Goal: Task Accomplishment & Management: Use online tool/utility

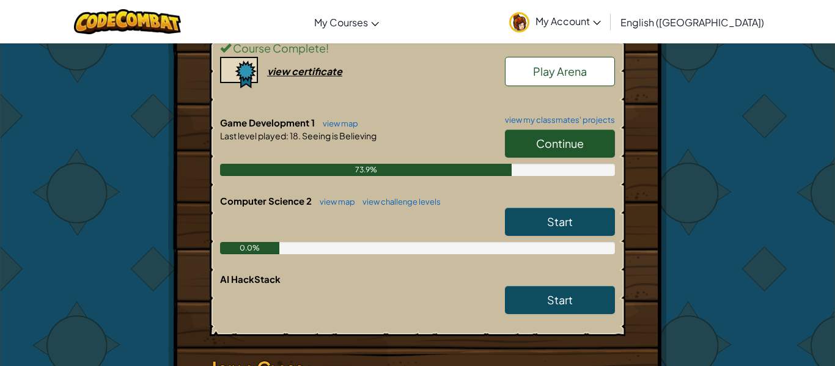
scroll to position [387, 0]
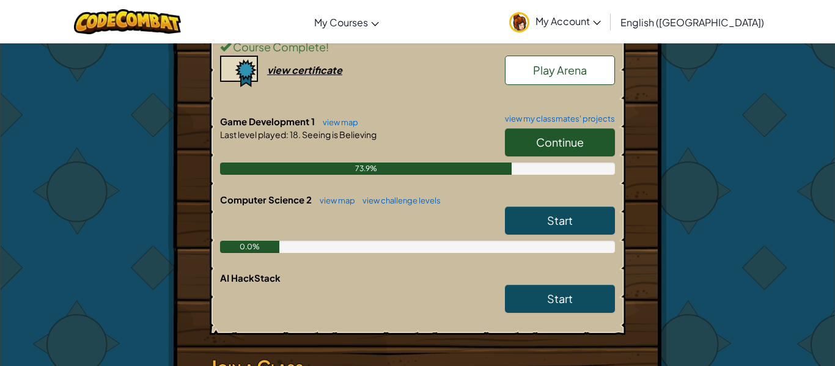
click at [516, 140] on link "Continue" at bounding box center [560, 142] width 110 height 28
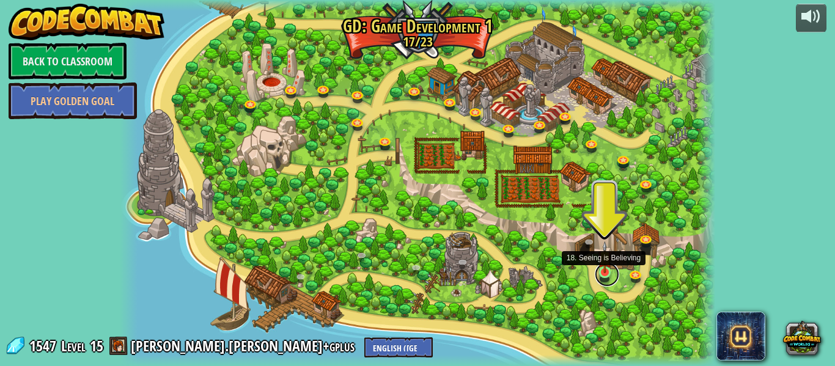
click at [606, 279] on link at bounding box center [607, 274] width 24 height 24
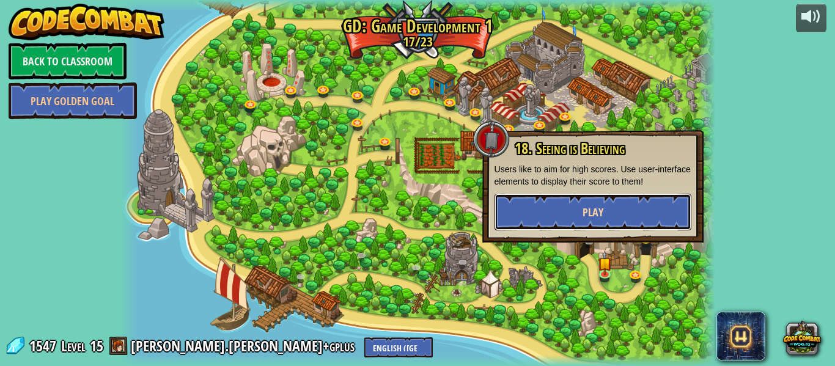
click at [561, 213] on button "Play" at bounding box center [592, 212] width 197 height 37
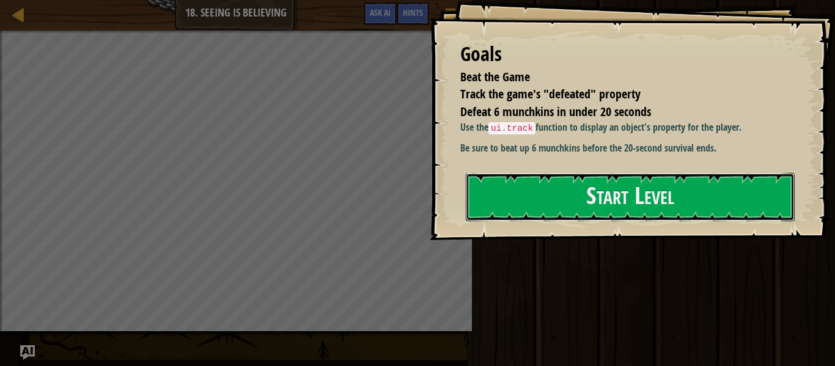
click at [561, 213] on button "Start Level" at bounding box center [630, 197] width 329 height 48
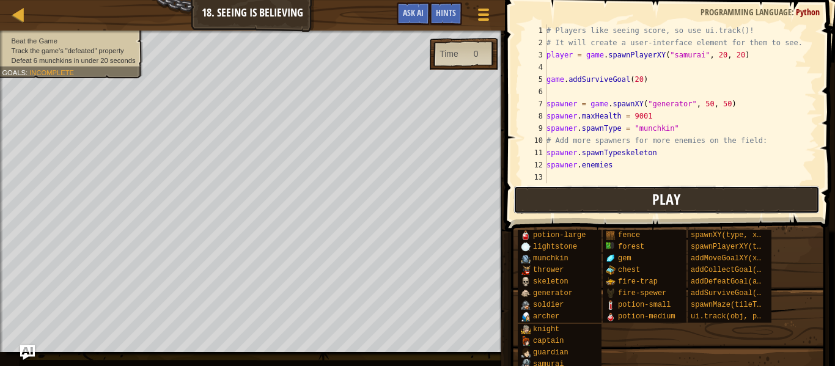
click at [667, 194] on span "Play" at bounding box center [666, 199] width 28 height 20
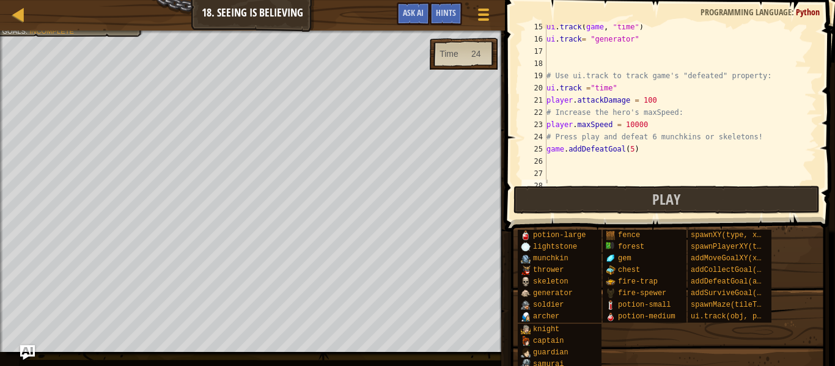
scroll to position [175, 0]
click at [634, 148] on div "ui . track ( game , "time" ) ui . track = "generator" # Use ui.track to track g…" at bounding box center [680, 112] width 273 height 183
click at [653, 102] on div "ui . track ( game , "time" ) ui . track = "generator" # Use ui.track to track g…" at bounding box center [680, 112] width 273 height 183
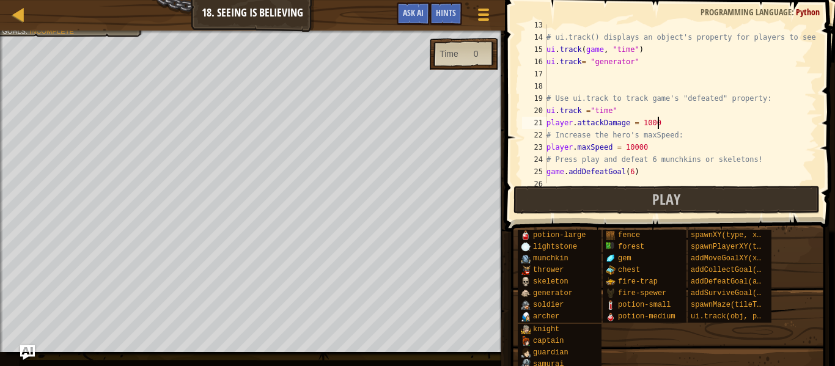
scroll to position [149, 0]
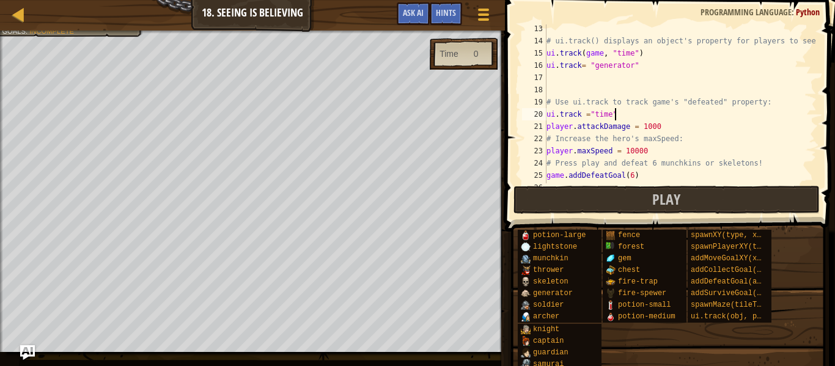
click at [629, 109] on div "# ui.track() displays an object's property for players to see! ui . track ( gam…" at bounding box center [680, 114] width 273 height 183
type textarea "ui.track ="time""
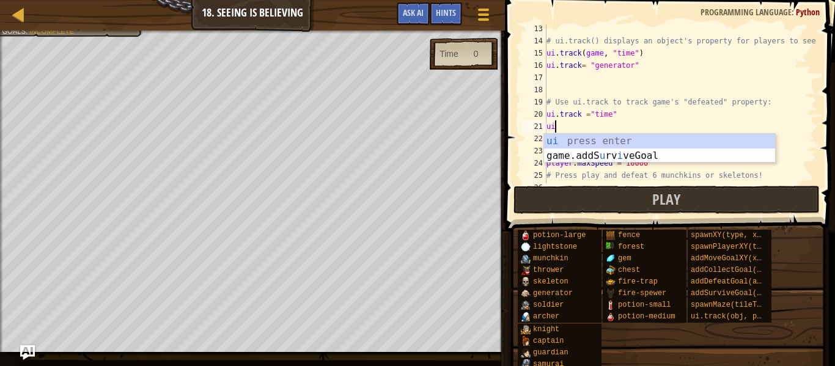
scroll to position [6, 1]
click at [628, 136] on div "ui press enter game.addS u rv i veGoal press enter" at bounding box center [659, 163] width 231 height 59
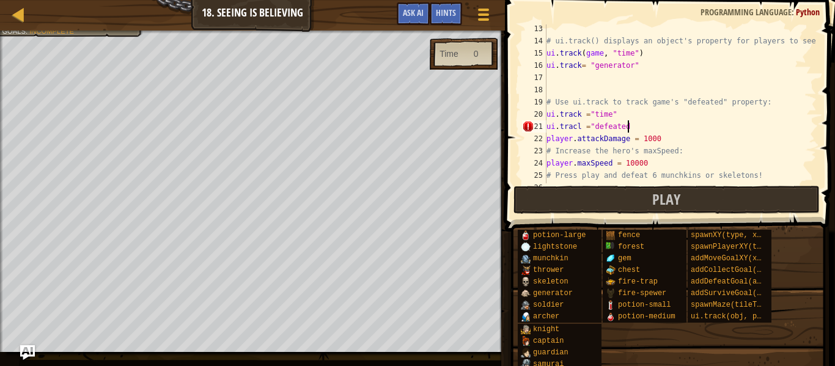
scroll to position [6, 12]
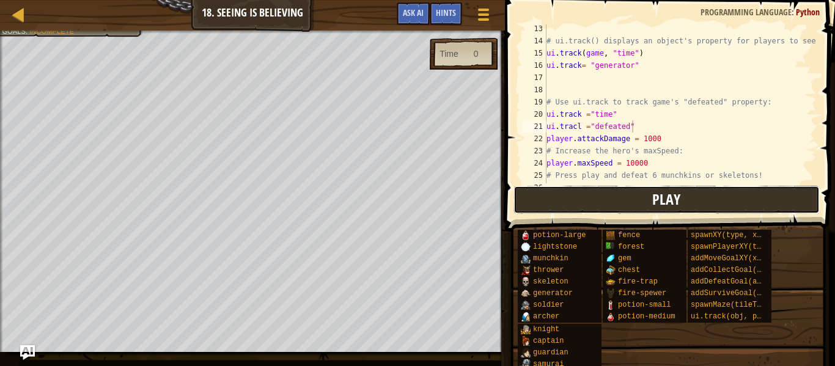
click at [591, 200] on button "Play" at bounding box center [666, 200] width 306 height 28
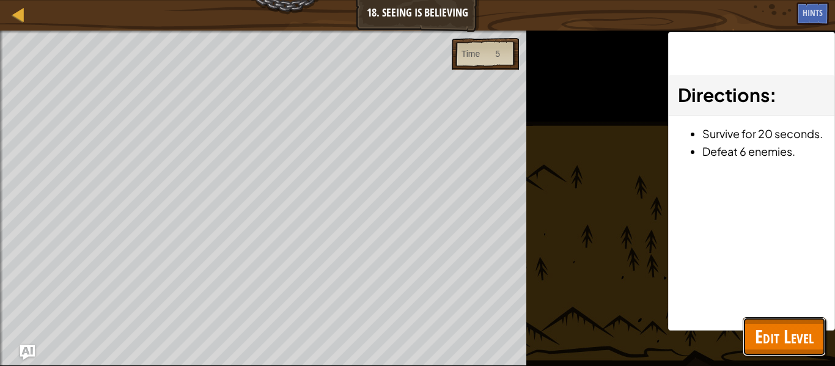
click at [765, 346] on span "Edit Level" at bounding box center [784, 336] width 59 height 25
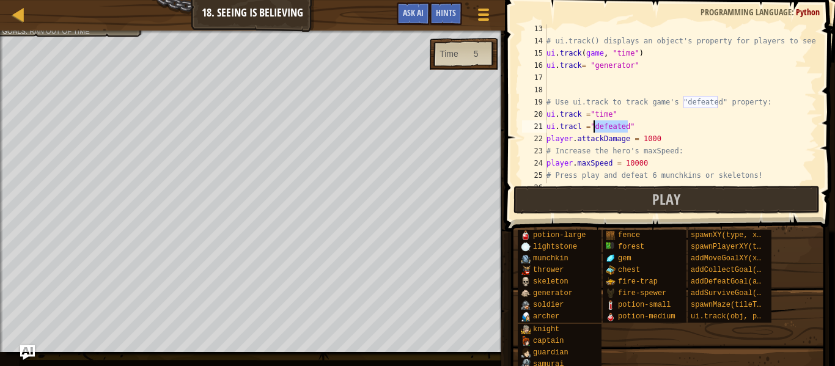
drag, startPoint x: 627, startPoint y: 125, endPoint x: 594, endPoint y: 131, distance: 33.7
click at [594, 131] on div "# ui.track() displays an object's property for players to see! ui . track ( gam…" at bounding box center [680, 114] width 273 height 183
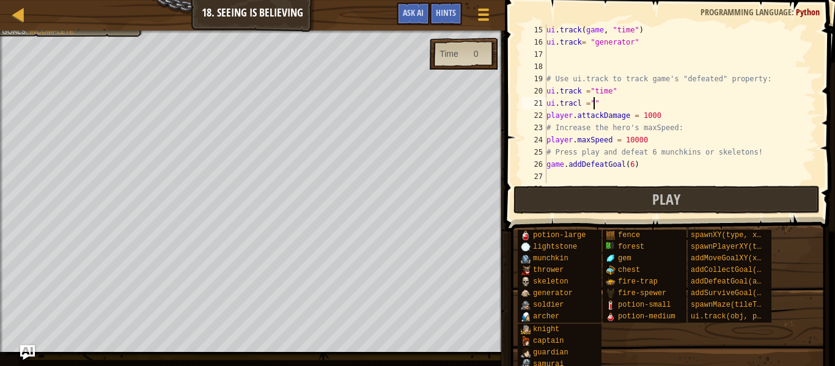
scroll to position [174, 0]
click at [584, 102] on div "ui . track ( game , "time" ) ui . track = "generator" # Use ui.track to track g…" at bounding box center [680, 112] width 273 height 183
click at [452, 22] on div "Hints" at bounding box center [446, 13] width 32 height 23
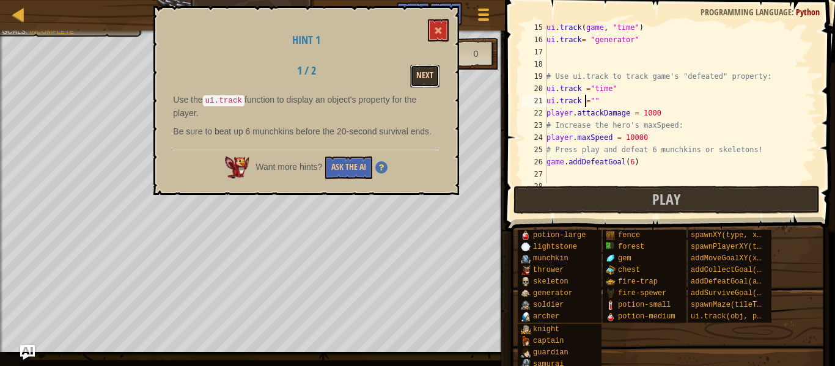
click at [418, 82] on button "Next" at bounding box center [424, 76] width 29 height 23
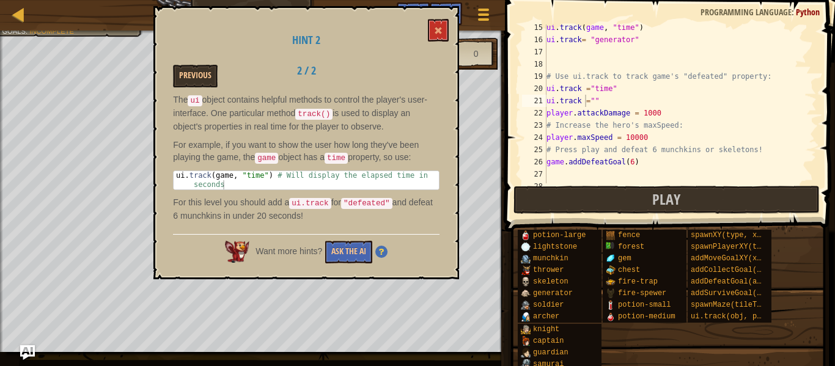
click at [593, 101] on div "ui . track ( game , "time" ) ui . track = "generator" # Use ui.track to track g…" at bounding box center [680, 112] width 273 height 183
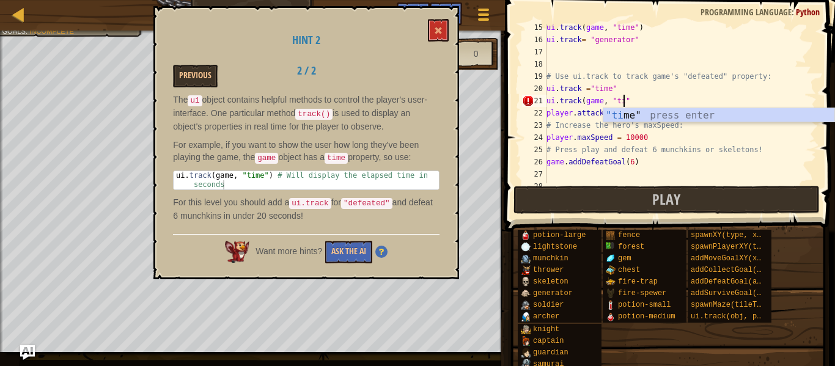
scroll to position [6, 12]
click at [630, 119] on div ""time " press enter" at bounding box center [718, 130] width 231 height 44
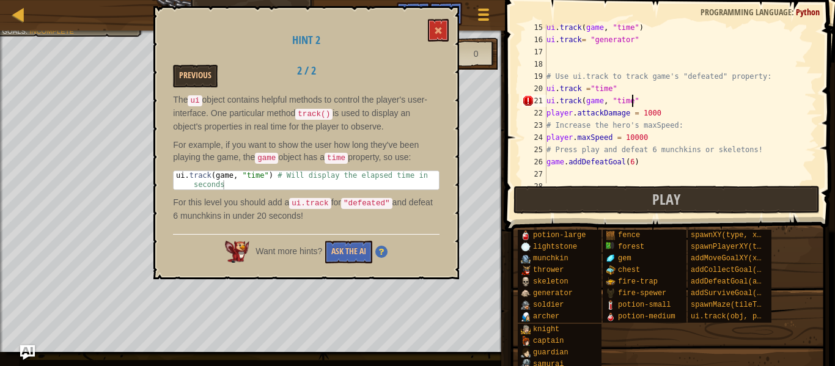
click at [649, 101] on div "ui . track ( game , "time" ) ui . track = "generator" # Use ui.track to track g…" at bounding box center [680, 112] width 273 height 183
type textarea "ui.track(game, "time")"
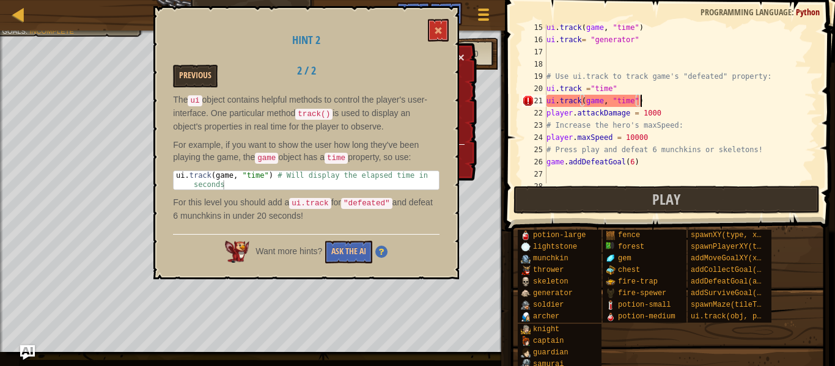
click at [636, 100] on div "ui . track ( game , "time" ) ui . track = "generator" # Use ui.track to track g…" at bounding box center [680, 112] width 273 height 183
click at [645, 98] on div "ui . track ( game , "time" ) ui . track = "generator" # Use ui.track to track g…" at bounding box center [680, 112] width 273 height 183
drag, startPoint x: 662, startPoint y: 102, endPoint x: 548, endPoint y: 98, distance: 113.7
click at [548, 98] on div "ui . track ( game , "time" ) ui . track = "generator" # Use ui.track to track g…" at bounding box center [680, 112] width 273 height 183
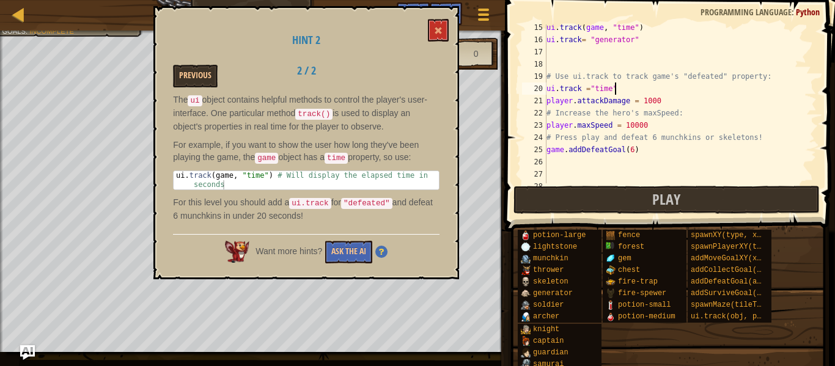
click at [546, 111] on div "ui . track ( game , "time" ) ui . track = "generator" # Use ui.track to track g…" at bounding box center [680, 112] width 273 height 183
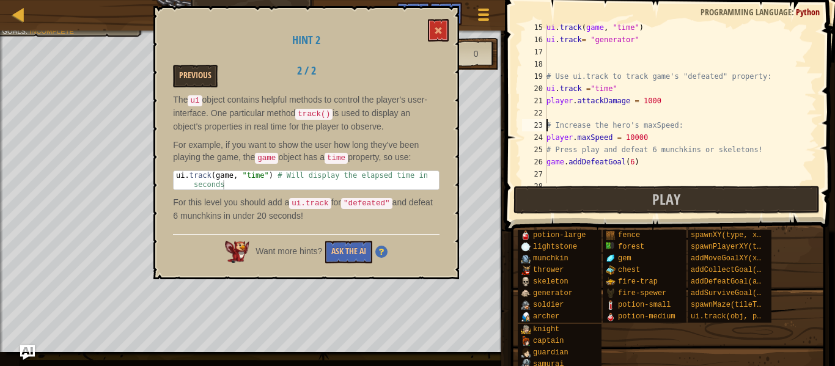
click at [546, 150] on div "25" at bounding box center [534, 150] width 24 height 12
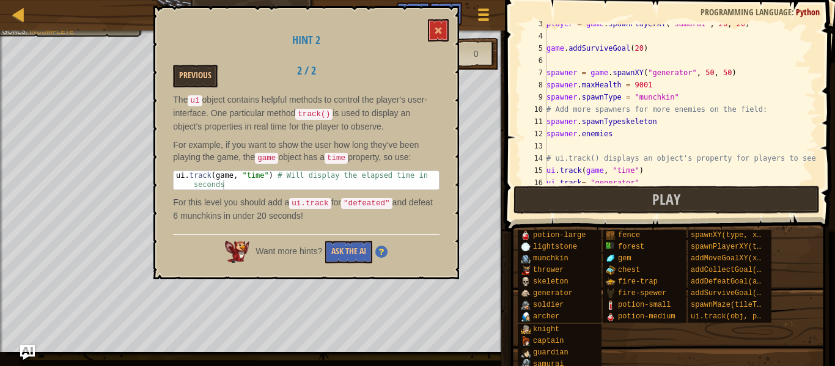
scroll to position [31, 0]
click at [547, 109] on div "player = game . spawnPlayerXY ( "samurai" , 20 , 20 ) game . addSurviveGoal ( 2…" at bounding box center [680, 109] width 273 height 183
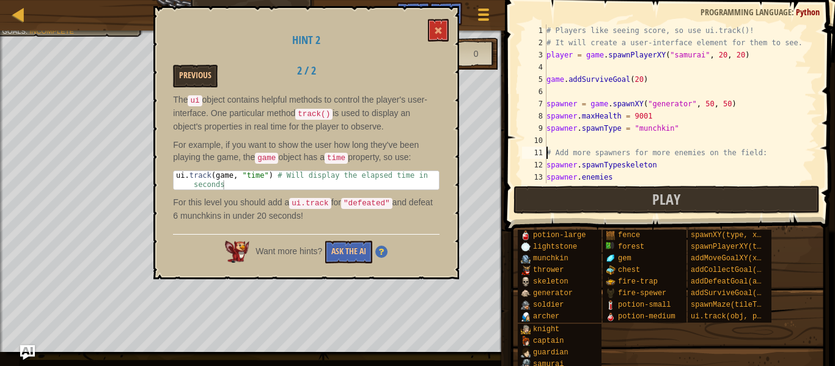
scroll to position [0, 0]
click at [546, 83] on div "# Players like seeing score, so use ui.track()! # It will create a user-interfa…" at bounding box center [680, 115] width 273 height 183
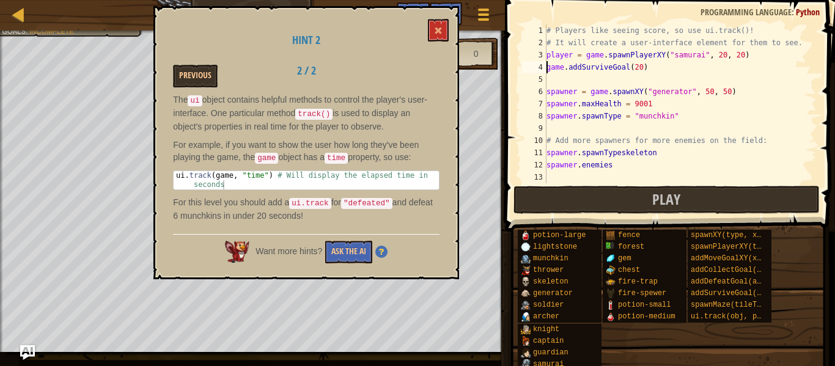
click at [546, 94] on div "6" at bounding box center [534, 92] width 24 height 12
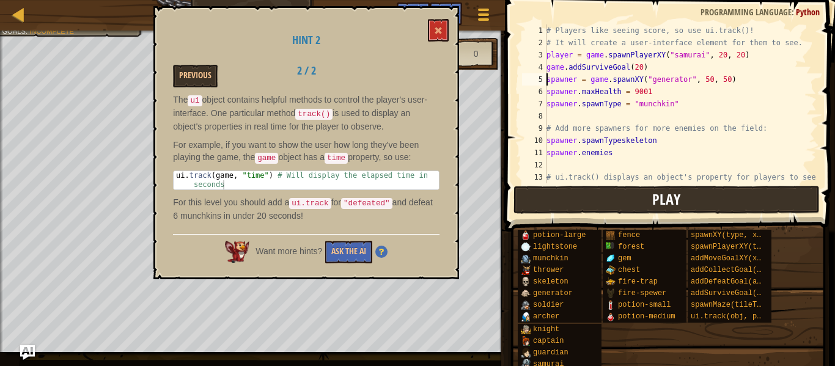
type textarea "spawner = game.spawnXY("generator", 50, 50)"
click at [564, 187] on button "Play" at bounding box center [666, 200] width 306 height 28
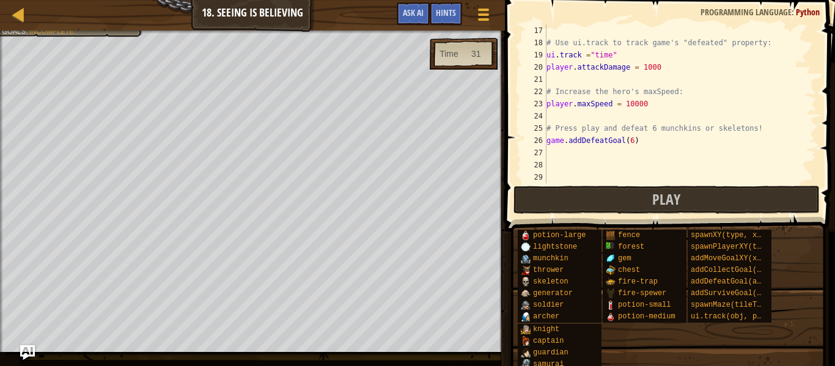
scroll to position [196, 0]
click at [490, 22] on div at bounding box center [483, 15] width 17 height 18
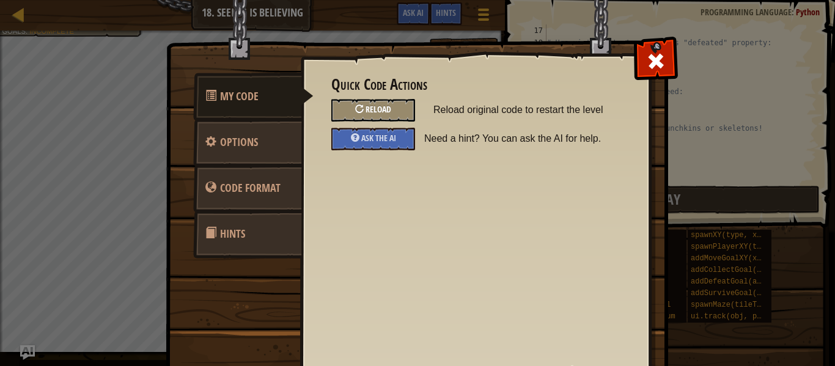
click at [385, 105] on span "Reload" at bounding box center [378, 109] width 26 height 12
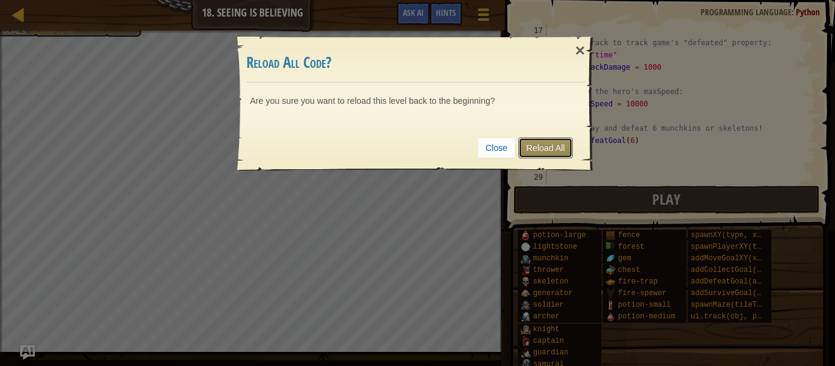
click at [554, 140] on link "Reload All" at bounding box center [545, 148] width 54 height 21
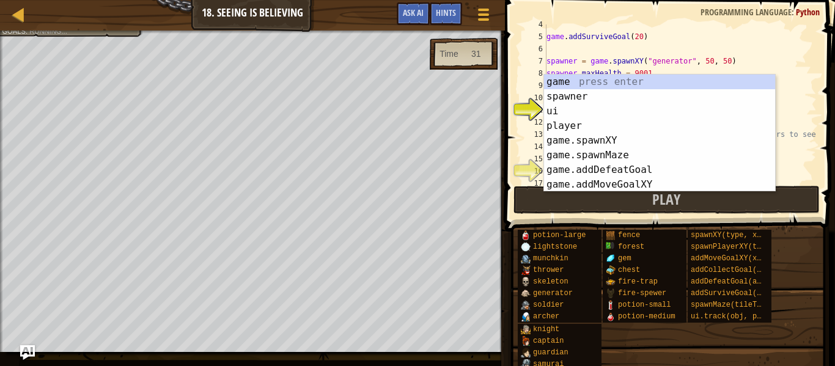
scroll to position [43, 0]
click at [537, 78] on div "8" at bounding box center [534, 73] width 24 height 12
type textarea "spawner.maxHealth = 9001"
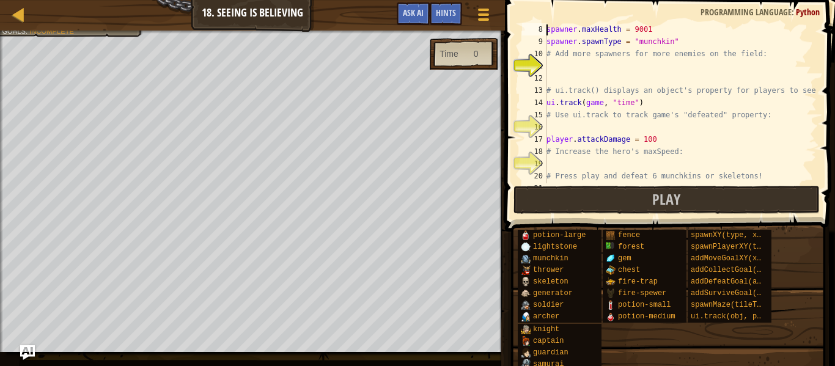
scroll to position [87, 0]
click at [552, 60] on div "spawner . maxHealth = 9001 spawner . spawnType = "munchkin" # Add more spawners…" at bounding box center [680, 114] width 273 height 183
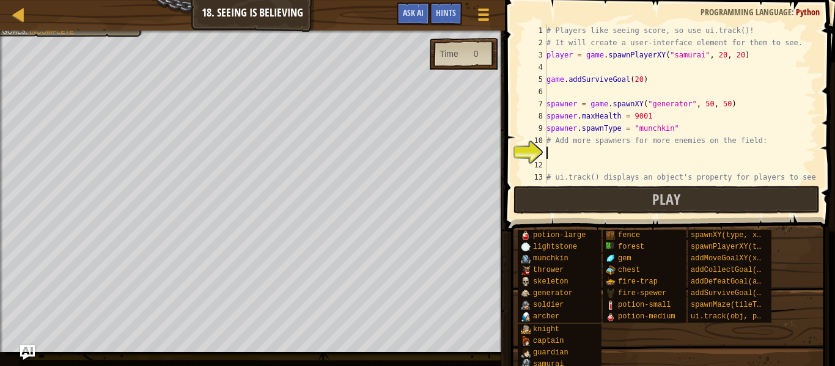
scroll to position [0, 0]
click at [411, 22] on button "Ask AI" at bounding box center [413, 13] width 33 height 23
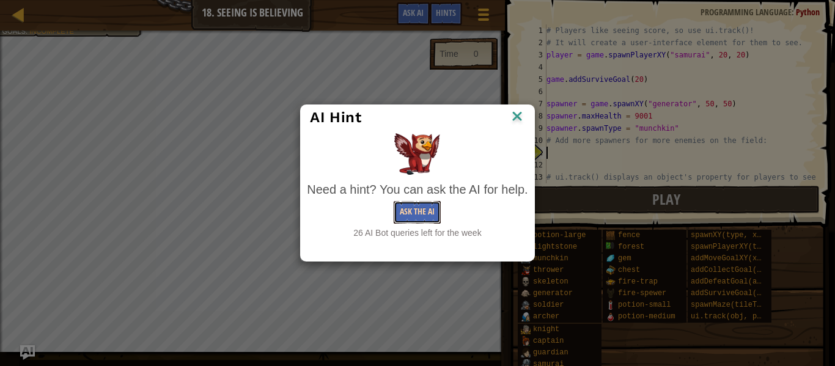
click at [416, 222] on button "Ask the AI" at bounding box center [417, 212] width 47 height 23
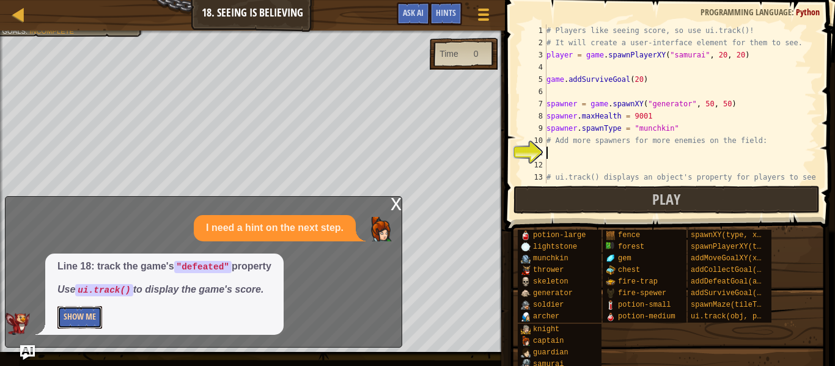
click at [85, 326] on button "Show Me" at bounding box center [79, 317] width 45 height 23
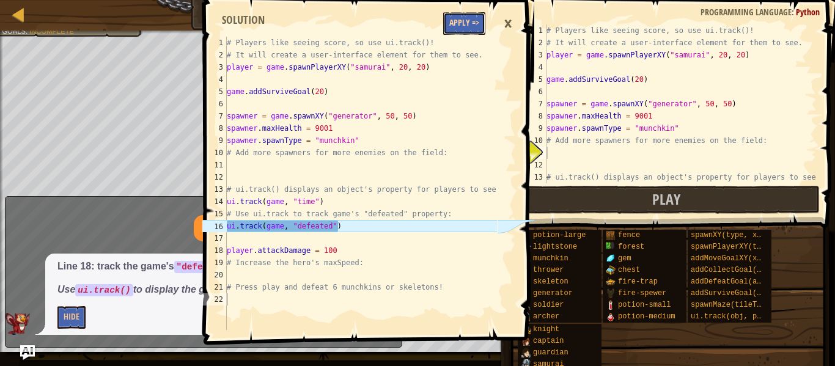
click at [474, 26] on button "Apply =>" at bounding box center [464, 23] width 42 height 23
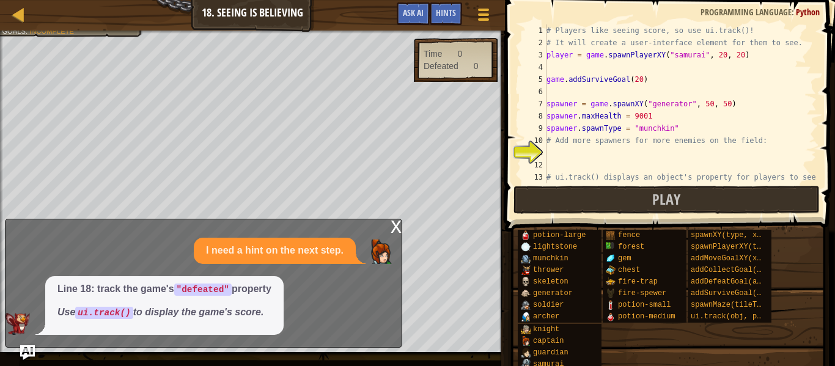
click at [566, 156] on div "# Players like seeing score, so use ui.track()! # It will create a user-interfa…" at bounding box center [680, 115] width 273 height 183
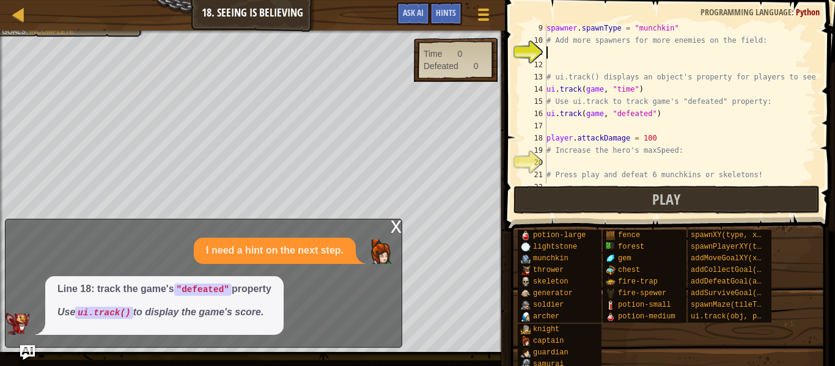
scroll to position [110, 0]
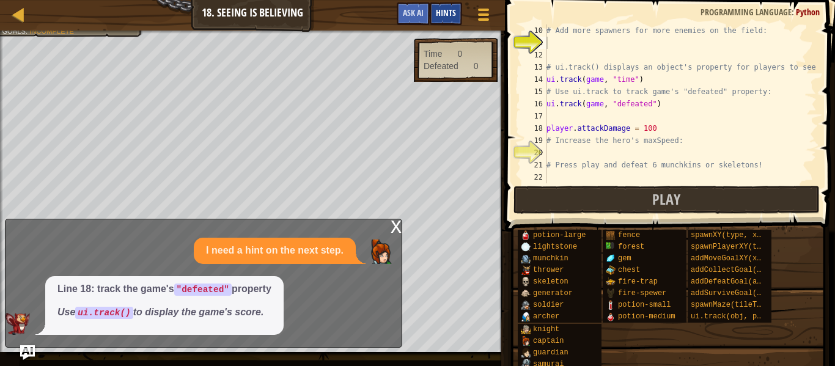
click at [447, 20] on div "Hints" at bounding box center [446, 13] width 32 height 23
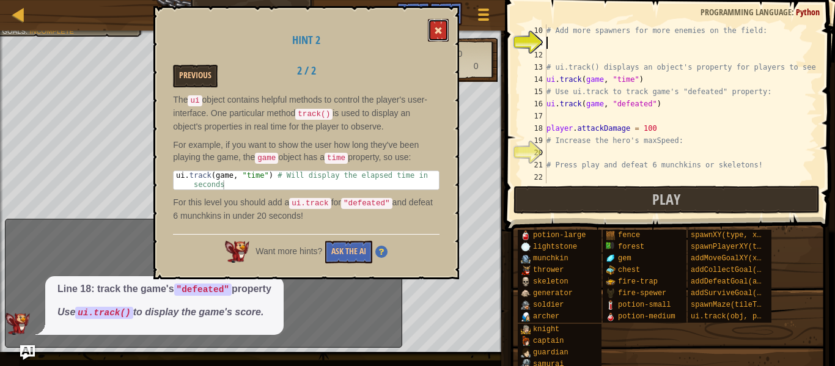
click at [436, 20] on button at bounding box center [438, 30] width 21 height 23
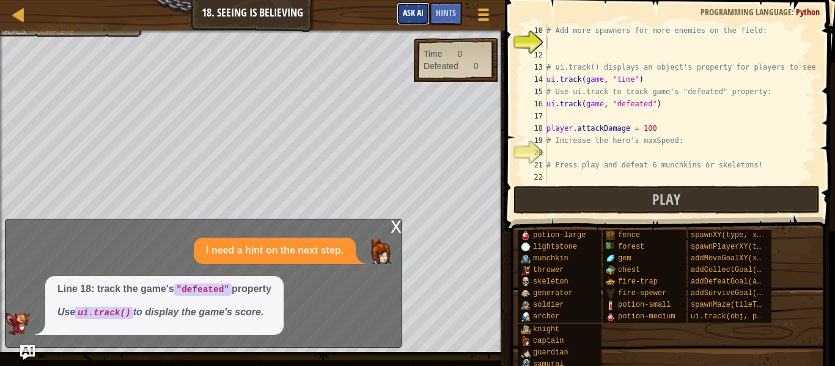
click at [421, 9] on span "Ask AI" at bounding box center [413, 13] width 21 height 12
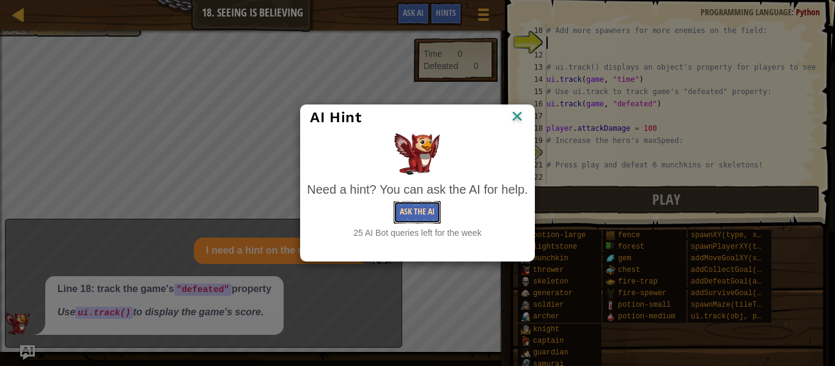
click at [413, 211] on button "Ask the AI" at bounding box center [417, 212] width 47 height 23
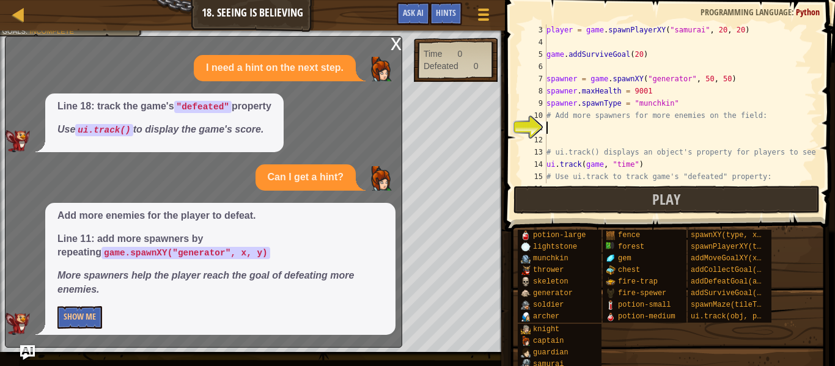
scroll to position [26, 0]
click at [609, 116] on div "player = game . spawnPlayerXY ( "samurai" , 20 , 20 ) game . addSurviveGoal ( 2…" at bounding box center [680, 114] width 273 height 183
click at [538, 135] on div "12" at bounding box center [534, 139] width 24 height 12
type textarea "# ui.track() displays an object's property for players to see!"
click at [547, 131] on div "player = game . spawnPlayerXY ( "samurai" , 20 , 20 ) game . addSurviveGoal ( 2…" at bounding box center [680, 114] width 273 height 183
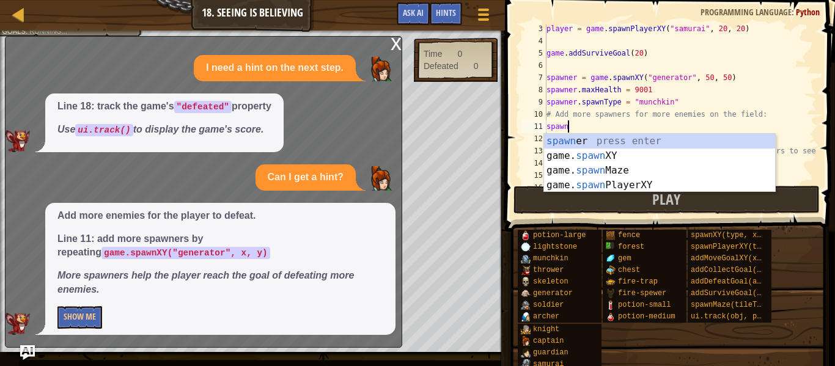
scroll to position [6, 2]
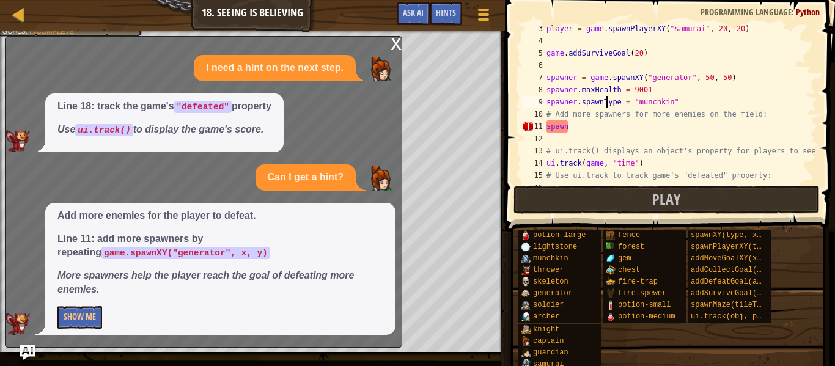
click at [604, 105] on div "player = game . spawnPlayerXY ( "samurai" , 20 , 20 ) game . addSurviveGoal ( 2…" at bounding box center [680, 114] width 273 height 183
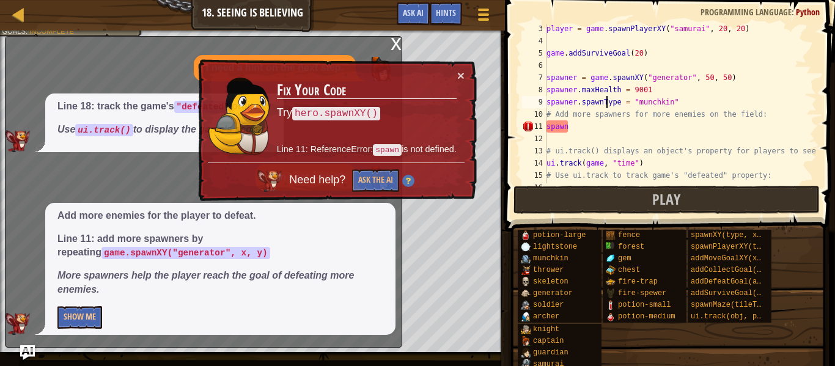
click at [603, 100] on div "player = game . spawnPlayerXY ( "samurai" , 20 , 20 ) game . addSurviveGoal ( 2…" at bounding box center [680, 114] width 273 height 183
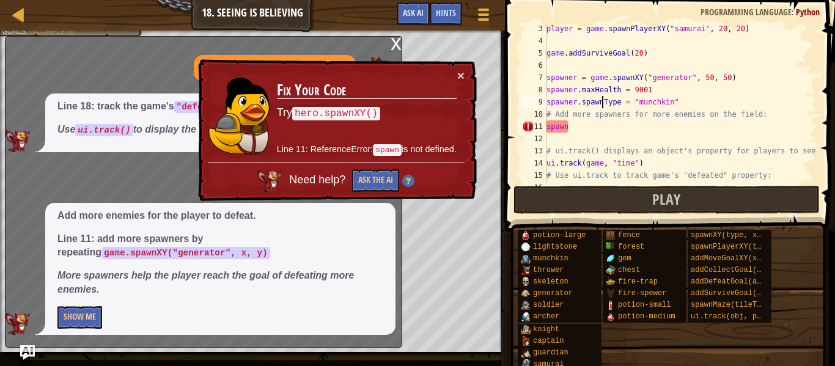
click at [603, 100] on div "player = game . spawnPlayerXY ( "samurai" , 20 , 20 ) game . addSurviveGoal ( 2…" at bounding box center [680, 114] width 273 height 183
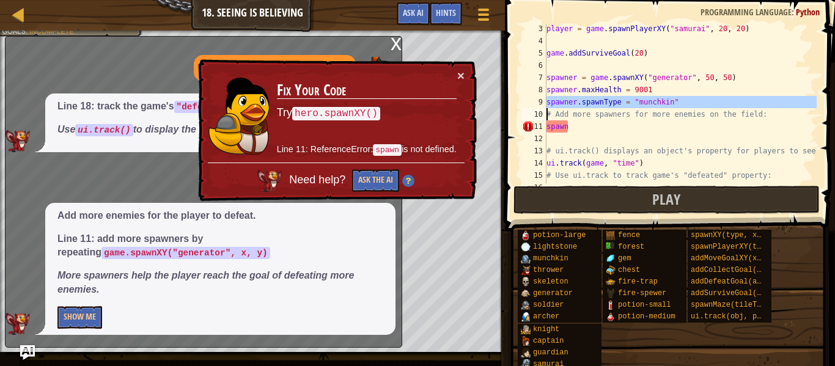
click at [603, 100] on div "player = game . spawnPlayerXY ( "samurai" , 20 , 20 ) game . addSurviveGoal ( 2…" at bounding box center [680, 103] width 273 height 159
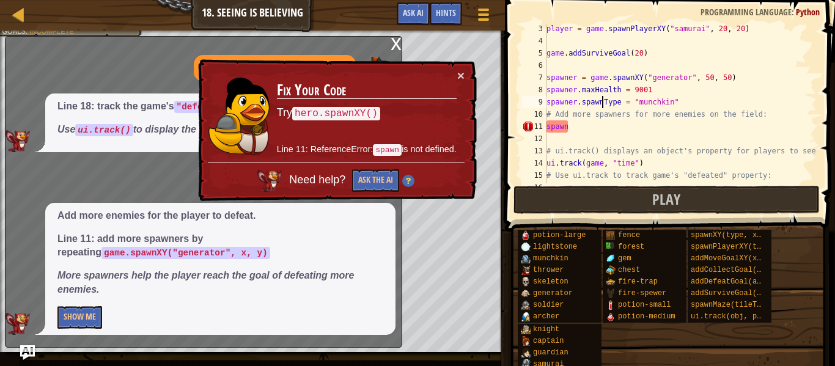
click at [603, 100] on div "player = game . spawnPlayerXY ( "samurai" , 20 , 20 ) game . addSurviveGoal ( 2…" at bounding box center [680, 114] width 273 height 183
click at [603, 100] on div "player = game . spawnPlayerXY ( "samurai" , 20 , 20 ) game . addSurviveGoal ( 2…" at bounding box center [680, 103] width 273 height 159
click at [603, 100] on div "player = game . spawnPlayerXY ( "samurai" , 20 , 20 ) game . addSurviveGoal ( 2…" at bounding box center [680, 114] width 273 height 183
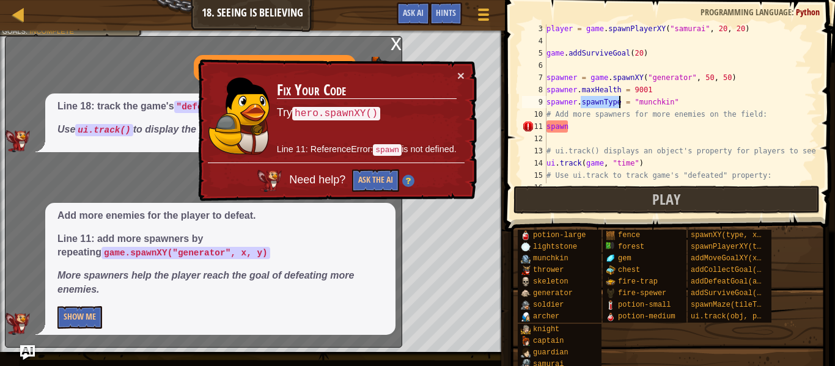
click at [603, 100] on div "player = game . spawnPlayerXY ( "samurai" , 20 , 20 ) game . addSurviveGoal ( 2…" at bounding box center [680, 114] width 273 height 183
click at [570, 125] on div "player = game . spawnPlayerXY ( "samurai" , 20 , 20 ) game . addSurviveGoal ( 2…" at bounding box center [680, 114] width 273 height 183
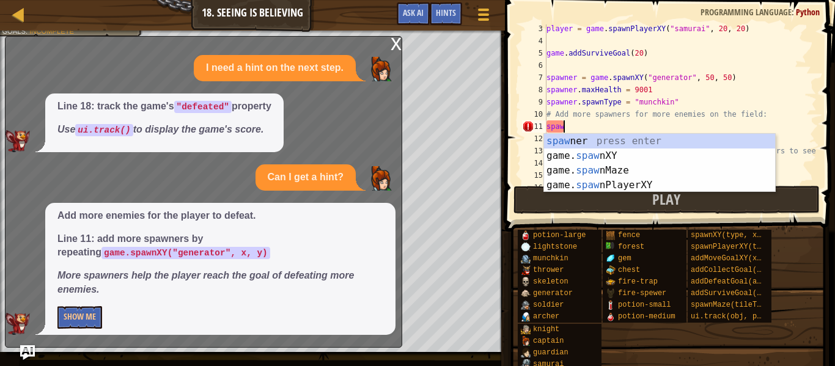
scroll to position [6, 1]
type textarea "s"
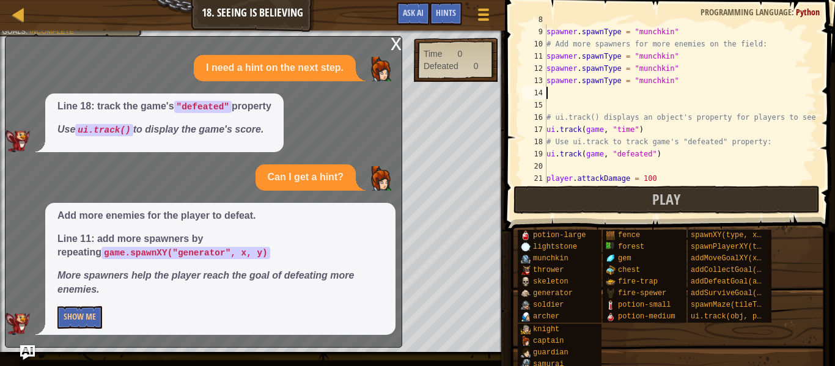
scroll to position [147, 0]
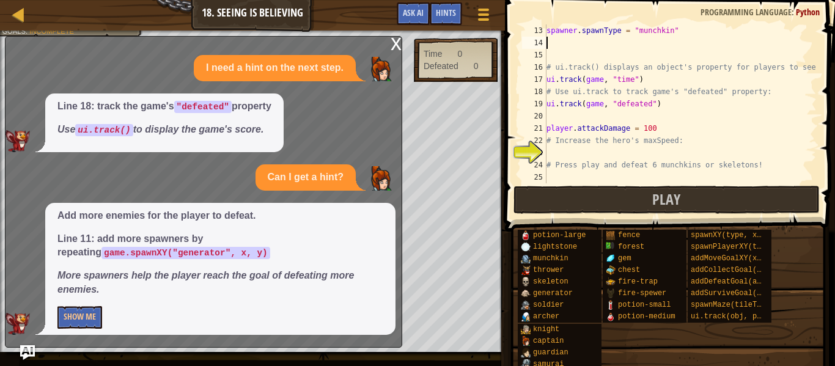
click at [568, 152] on div "spawner . spawnType = "munchkin" # ui.track() displays an object's property for…" at bounding box center [680, 115] width 273 height 183
type textarea "h"
type textarea "i"
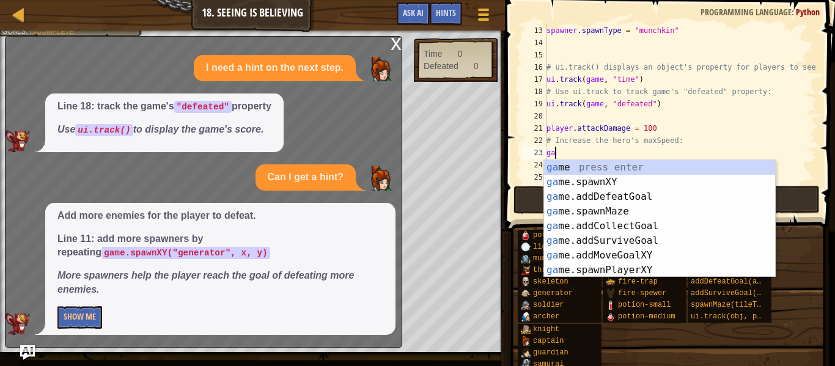
type textarea "g"
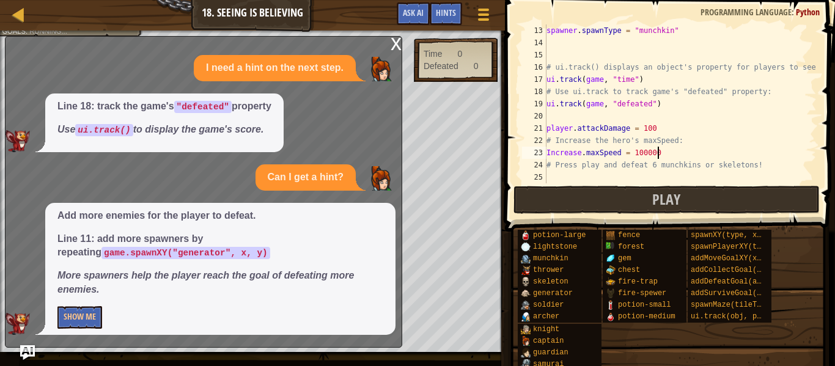
scroll to position [6, 15]
click at [583, 153] on div "spawner . spawnType = "munchkin" # ui.track() displays an object's property for…" at bounding box center [680, 115] width 273 height 183
click at [582, 153] on div "spawner . spawnType = "munchkin" # ui.track() displays an object's property for…" at bounding box center [680, 115] width 273 height 183
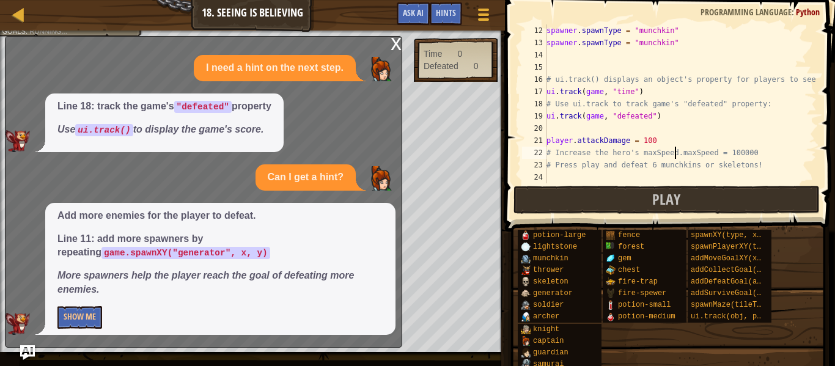
scroll to position [134, 0]
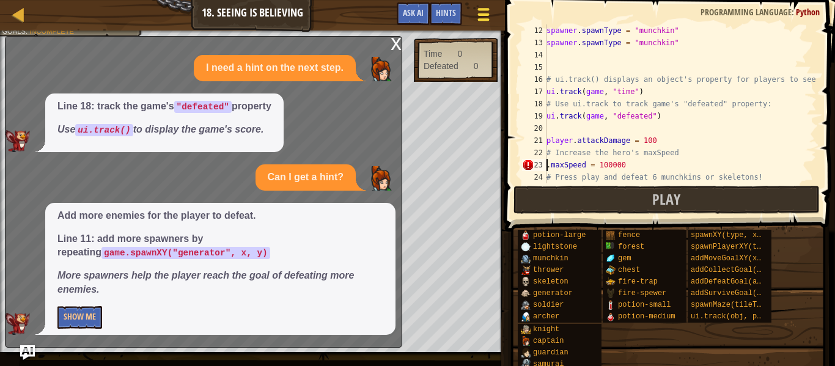
type textarea ".maxSpeed = 100000"
click at [488, 13] on span at bounding box center [483, 14] width 12 height 2
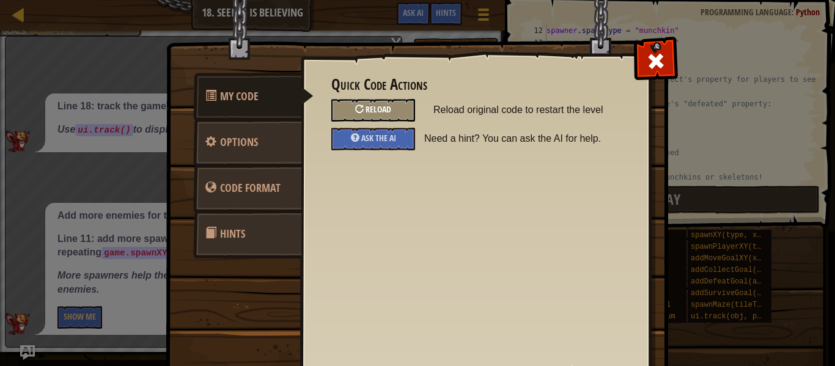
click at [364, 114] on div "Reload" at bounding box center [373, 110] width 84 height 23
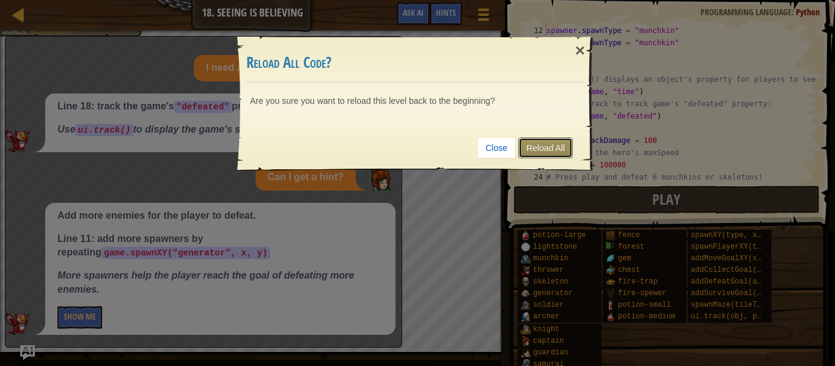
click at [553, 142] on link "Reload All" at bounding box center [545, 148] width 54 height 21
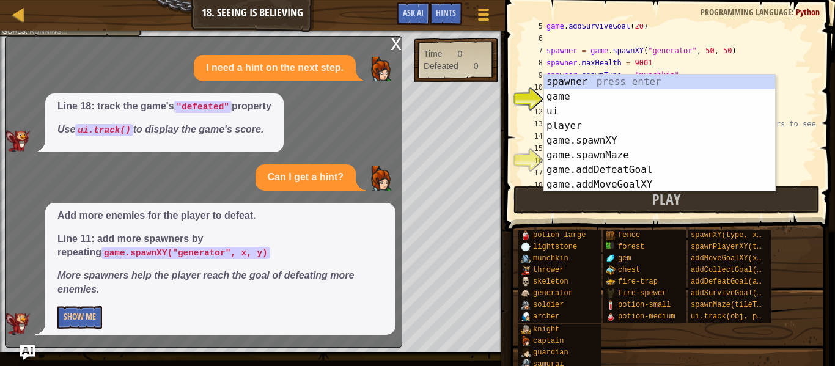
scroll to position [6, 0]
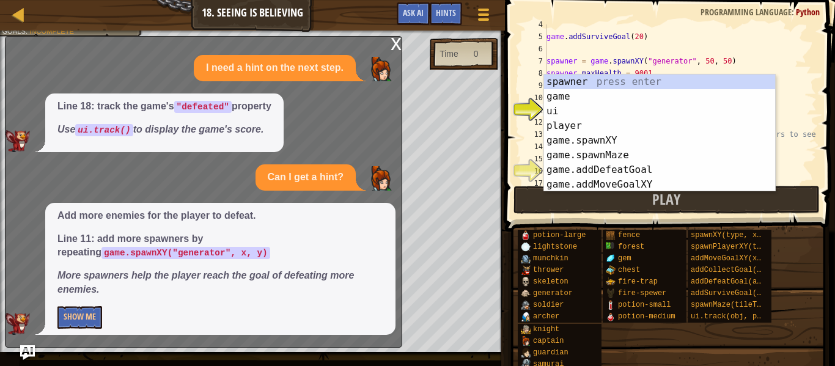
click at [534, 79] on div "9" at bounding box center [534, 85] width 24 height 12
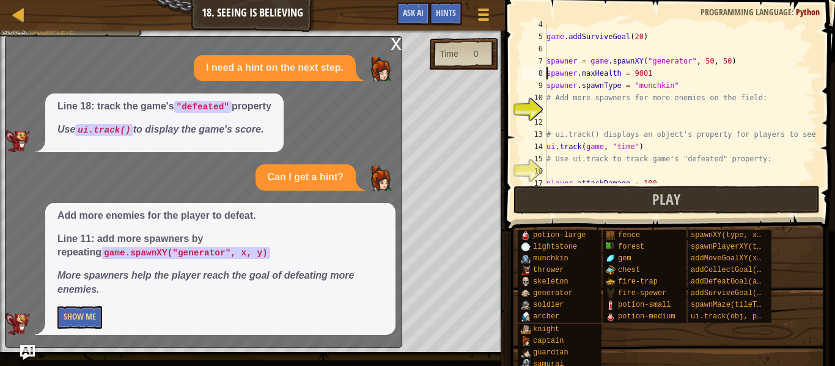
click at [608, 84] on div "game . addSurviveGoal ( 20 ) spawner = game . spawnXY ( "generator" , 50 , 50 )…" at bounding box center [680, 109] width 273 height 183
click at [608, 84] on div "game . addSurviveGoal ( 20 ) spawner = game . spawnXY ( "generator" , 50 , 50 )…" at bounding box center [680, 103] width 273 height 159
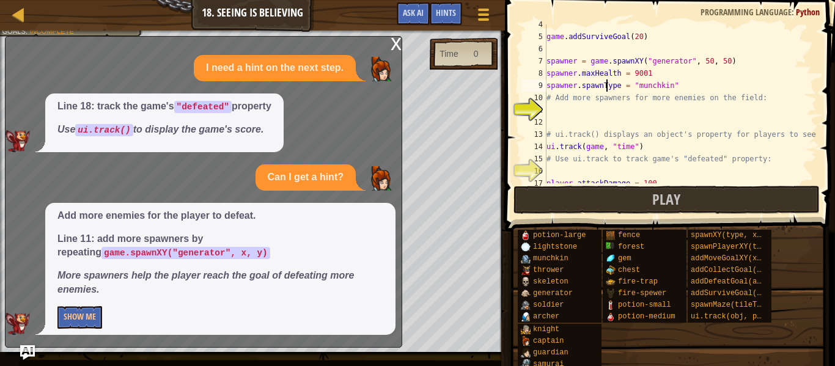
click at [608, 84] on div "game . addSurviveGoal ( 20 ) spawner = game . spawnXY ( "generator" , 50 , 50 )…" at bounding box center [680, 109] width 273 height 183
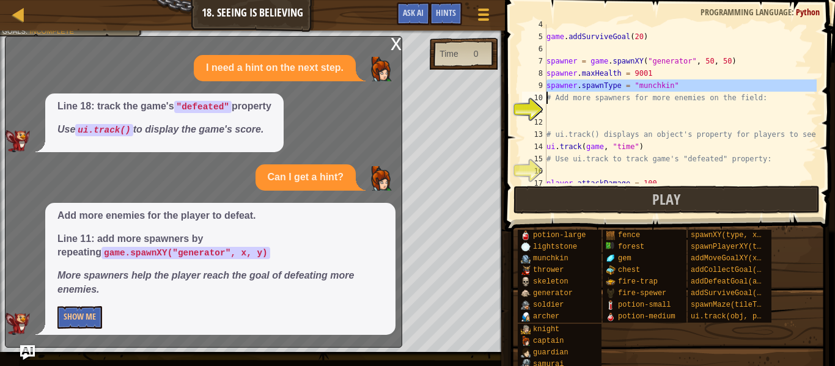
click at [608, 84] on div "game . addSurviveGoal ( 20 ) spawner = game . spawnXY ( "generator" , 50 , 50 )…" at bounding box center [680, 109] width 273 height 183
click at [608, 84] on div "game . addSurviveGoal ( 20 ) spawner = game . spawnXY ( "generator" , 50 , 50 )…" at bounding box center [680, 103] width 273 height 159
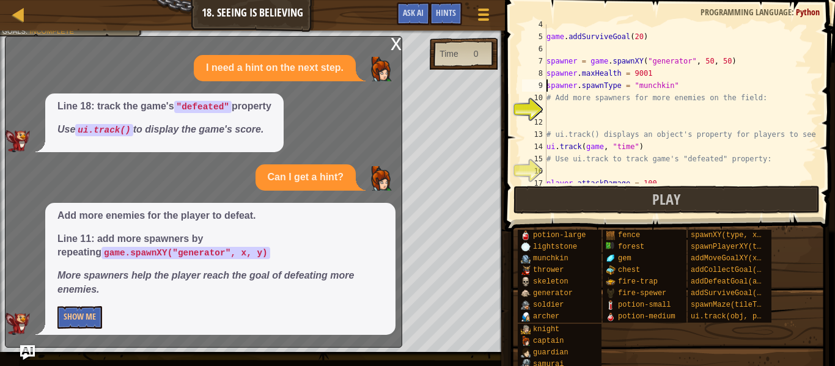
click at [547, 86] on div "game . addSurviveGoal ( 20 ) spawner = game . spawnXY ( "generator" , 50 , 50 )…" at bounding box center [680, 109] width 273 height 183
click at [566, 87] on div "game . addSurviveGoal ( 20 ) spawner = game . spawnXY ( "generator" , 50 , 50 )…" at bounding box center [680, 109] width 273 height 183
type textarea "spawner.spawnType = "munchkin" # Add more spawners for more enemies on the fiel…"
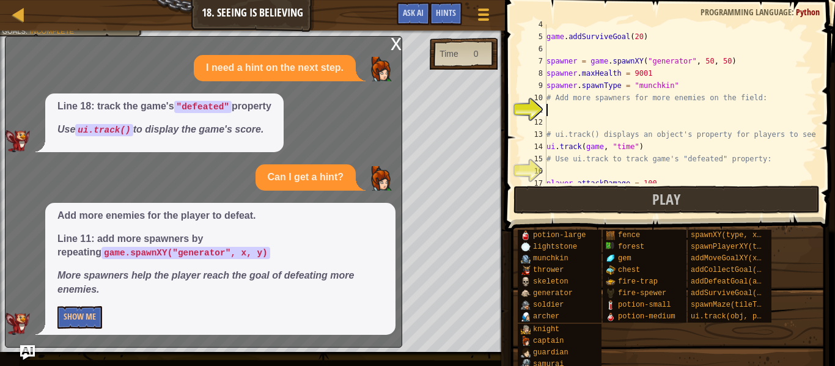
click at [557, 108] on div "game . addSurviveGoal ( 20 ) spawner = game . spawnXY ( "generator" , 50 , 50 )…" at bounding box center [680, 109] width 273 height 183
paste textarea "spawner.spawnType = "munchkin""
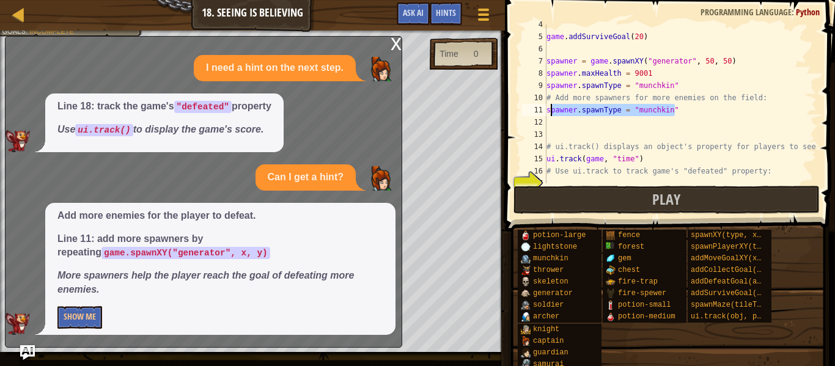
drag, startPoint x: 692, startPoint y: 109, endPoint x: 543, endPoint y: 111, distance: 149.7
click at [543, 111] on div "4 5 6 7 8 9 10 11 12 13 14 15 16 17 18 game . addSurviveGoal ( 20 ) spawner = g…" at bounding box center [667, 103] width 297 height 159
type textarea "spawner.spawnType = "munchkin""
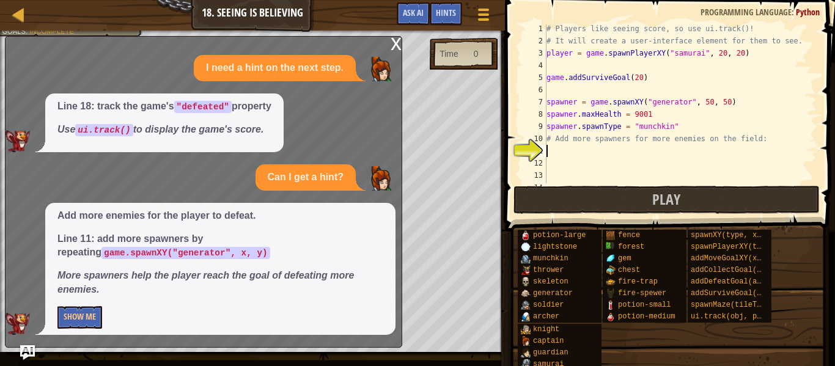
scroll to position [13, 0]
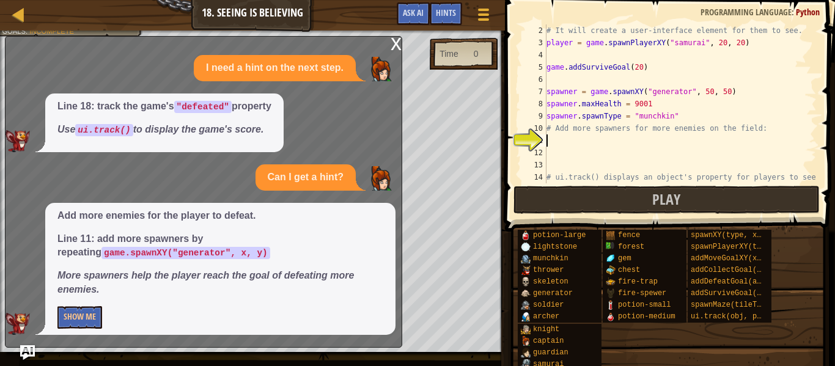
click at [399, 41] on div "x" at bounding box center [396, 43] width 11 height 12
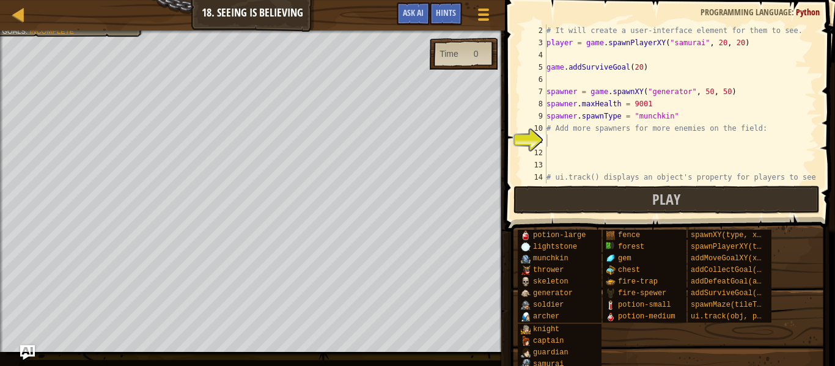
click at [588, 119] on div "# It will create a user-interface element for them to see. player = game . spaw…" at bounding box center [680, 115] width 273 height 183
click at [588, 119] on div "# It will create a user-interface element for them to see. player = game . spaw…" at bounding box center [680, 103] width 273 height 159
click at [588, 119] on div "# It will create a user-interface element for them to see. player = game . spaw…" at bounding box center [680, 115] width 273 height 183
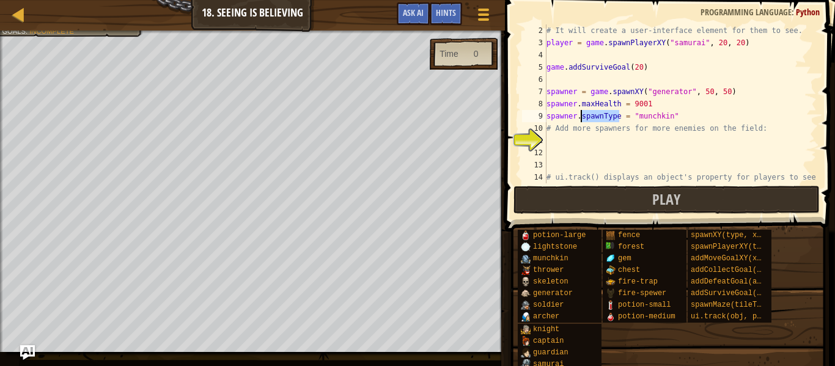
type textarea "spawner.spawnType = "munchkin" # Add more spawners for more enemies on the fiel…"
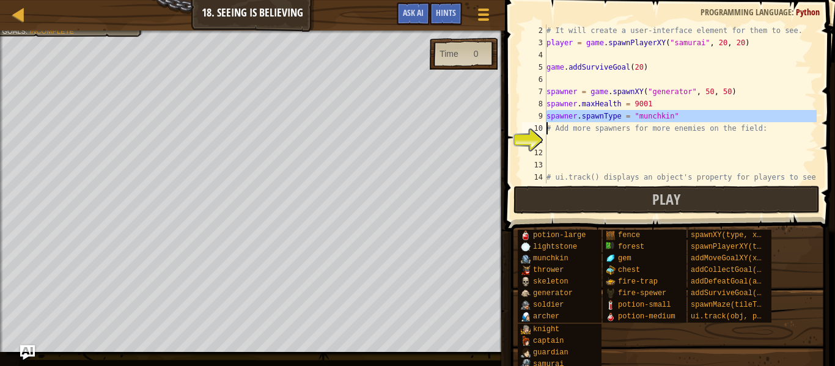
click at [583, 142] on div "# It will create a user-interface element for them to see. player = game . spaw…" at bounding box center [680, 115] width 273 height 183
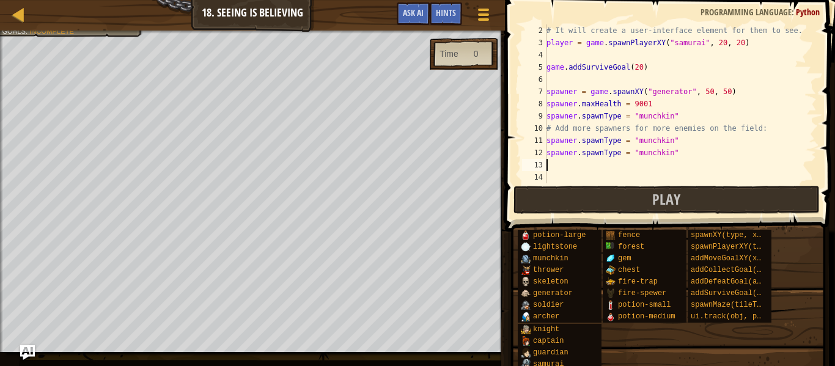
paste textarea "# Use ui.track to track game's "defeated" property:"
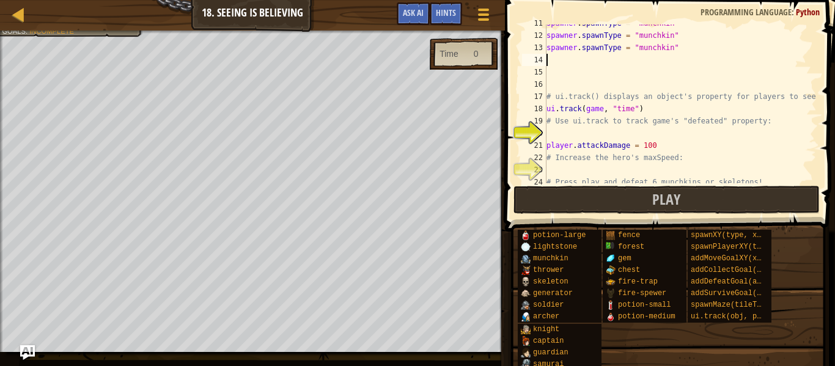
scroll to position [147, 0]
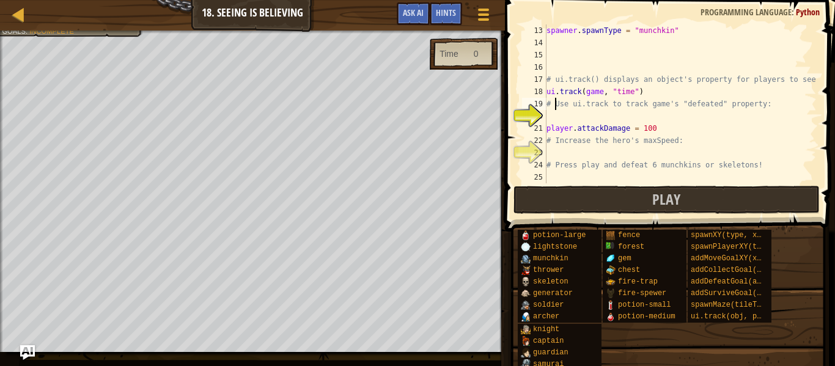
click at [554, 109] on div "spawner . spawnType = "munchkin" # ui.track() displays an object's property for…" at bounding box center [680, 115] width 273 height 183
type textarea "# Use ui.track to track game's "defeated" property:"
click at [553, 116] on div "spawner . spawnType = "munchkin" # ui.track() displays an object's property for…" at bounding box center [680, 115] width 273 height 183
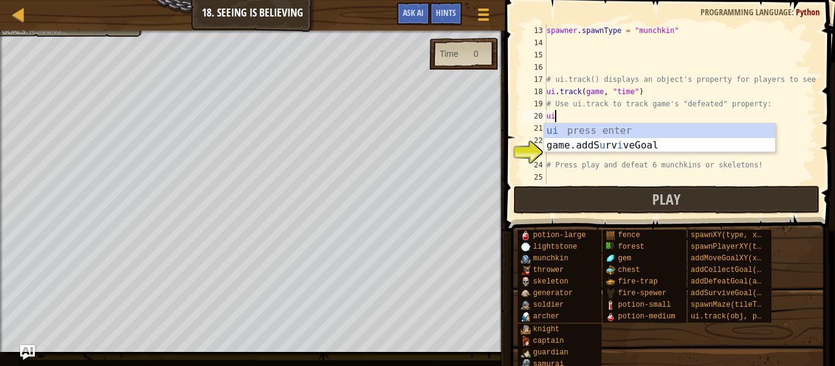
scroll to position [6, 1]
click at [564, 127] on div "ui press enter game.addS u rv i veGoal press enter" at bounding box center [659, 152] width 231 height 59
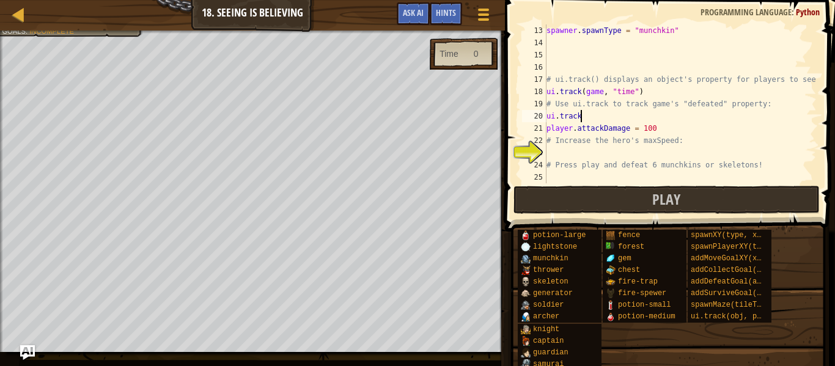
scroll to position [6, 5]
type textarea "ui.track"
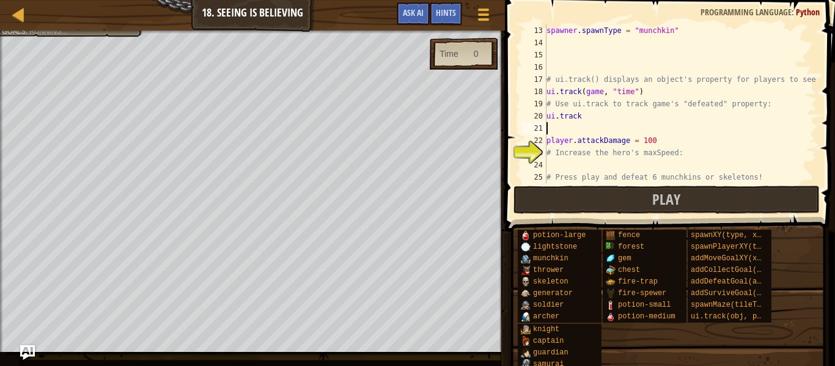
scroll to position [6, 0]
type textarea "9"
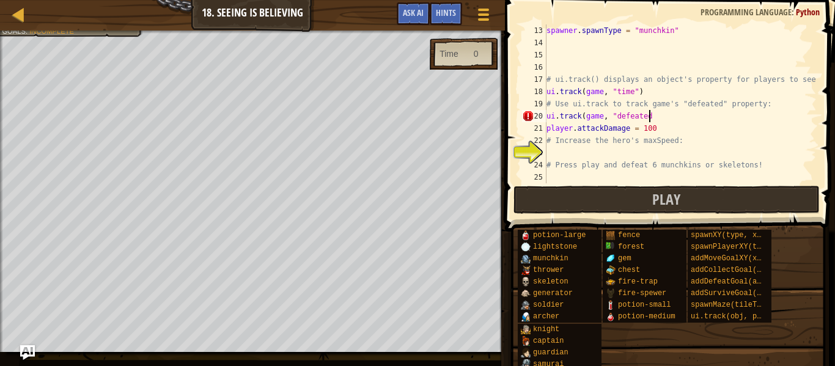
scroll to position [6, 15]
type textarea "ui.track(game, "defeated")"
click at [581, 149] on div "spawner . spawnType = "munchkin" # ui.track() displays an object's property for…" at bounding box center [680, 115] width 273 height 183
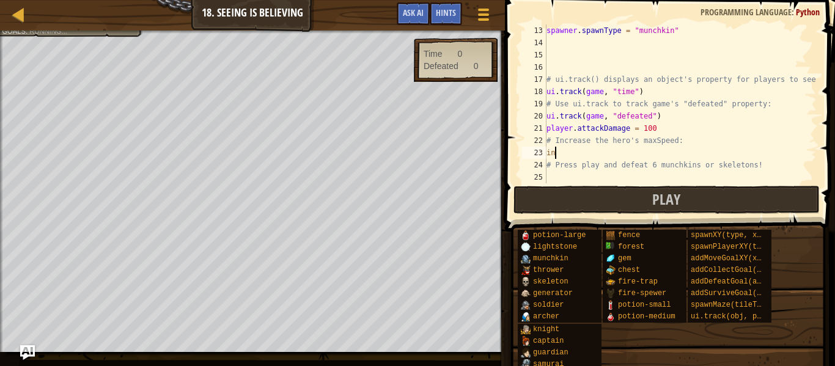
scroll to position [6, 1]
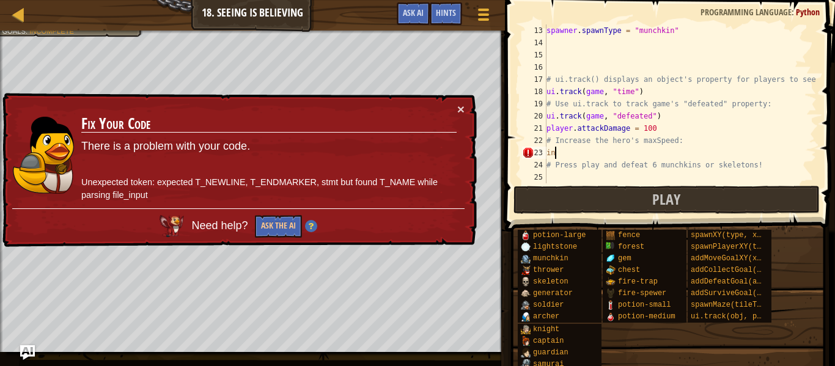
type textarea "i"
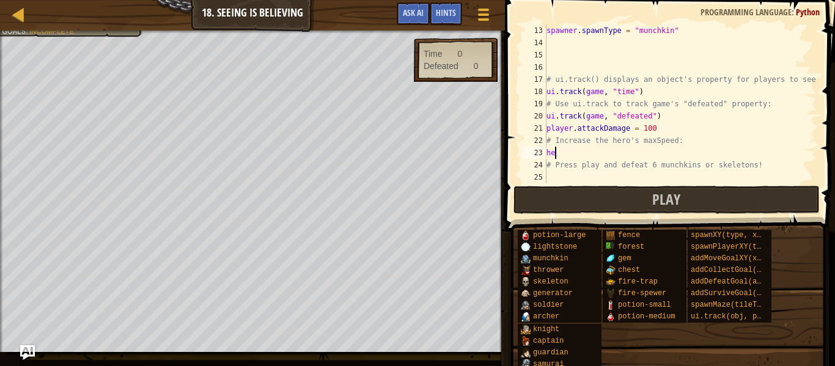
type textarea "h"
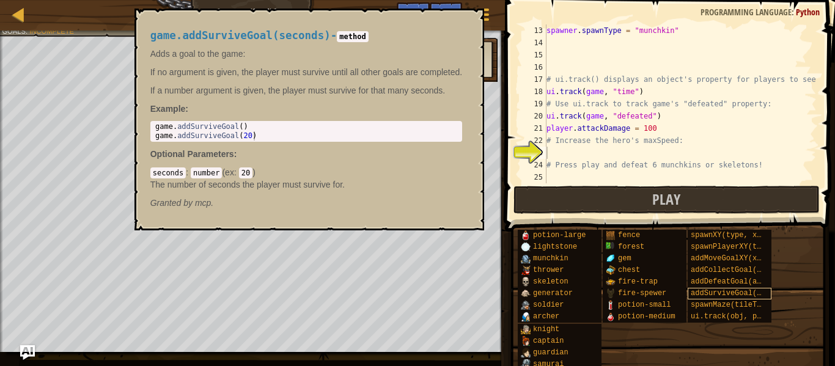
click at [738, 298] on span "addSurviveGoal(seconds)" at bounding box center [741, 293] width 101 height 9
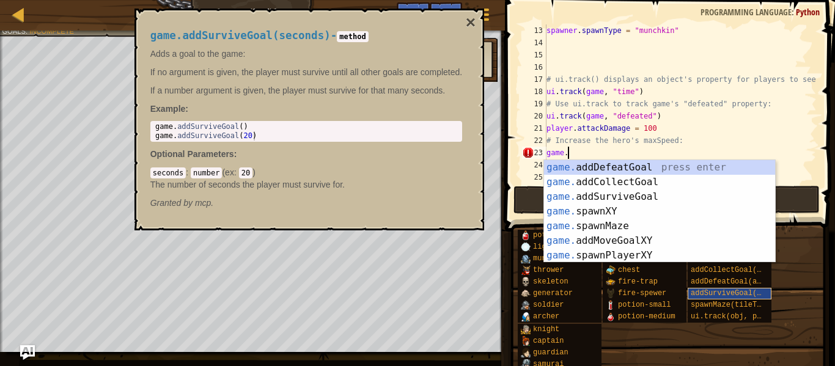
scroll to position [6, 3]
type textarea "game.add"
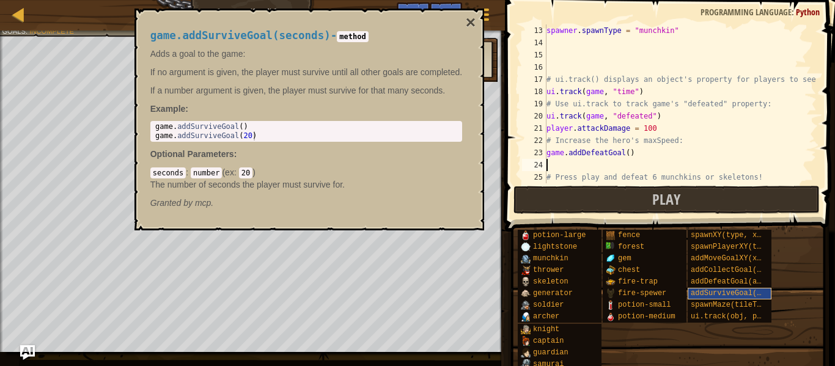
scroll to position [6, 0]
click at [603, 154] on div "spawner . spawnType = "munchkin" # ui.track() displays an object's property for…" at bounding box center [680, 115] width 273 height 183
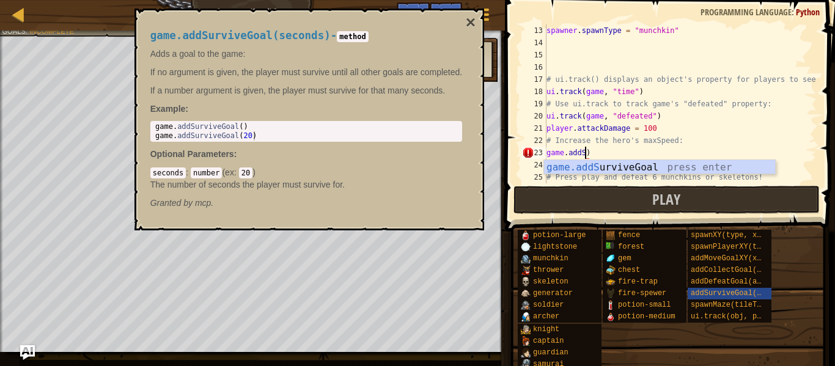
type textarea "game.add)"
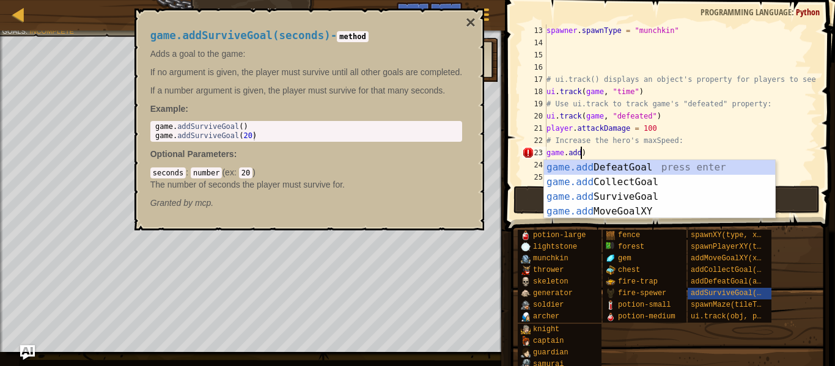
scroll to position [6, 5]
